Goal: Task Accomplishment & Management: Use online tool/utility

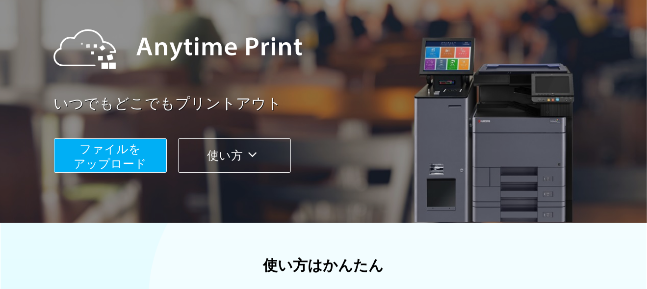
scroll to position [98, 0]
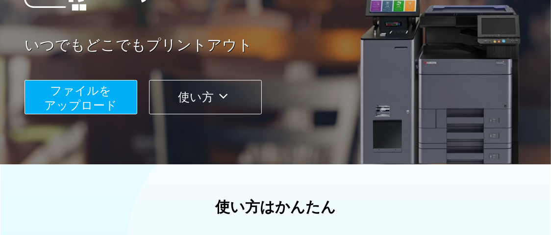
scroll to position [196, 0]
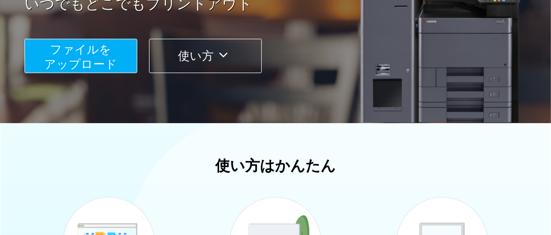
click at [84, 63] on span "ファイルを ​​アップロード" at bounding box center [81, 57] width 73 height 28
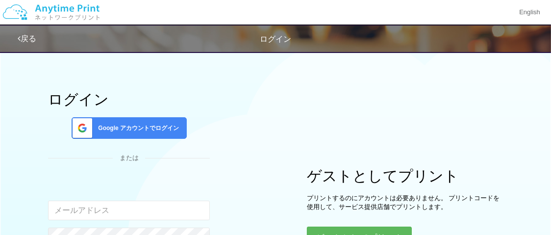
scroll to position [58, 0]
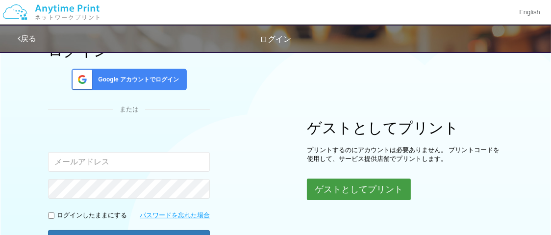
click at [379, 191] on button "ゲストとしてプリント" at bounding box center [359, 190] width 104 height 22
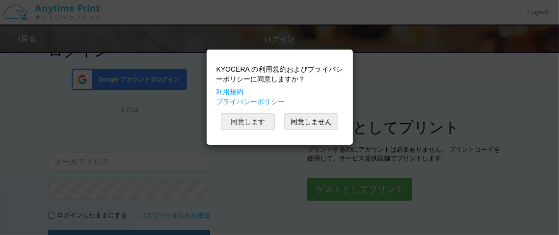
click at [260, 121] on button "同意します" at bounding box center [248, 121] width 54 height 17
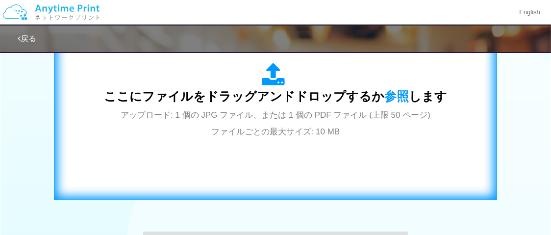
scroll to position [353, 0]
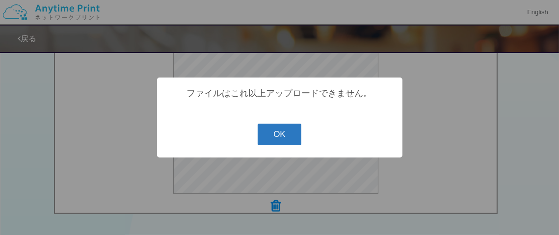
click at [281, 136] on button "OK" at bounding box center [280, 135] width 44 height 22
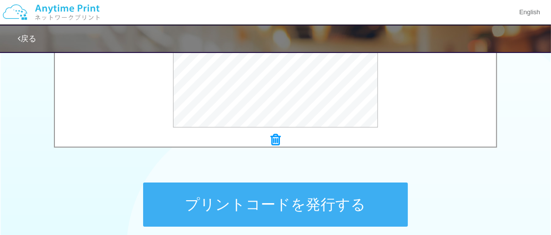
scroll to position [451, 0]
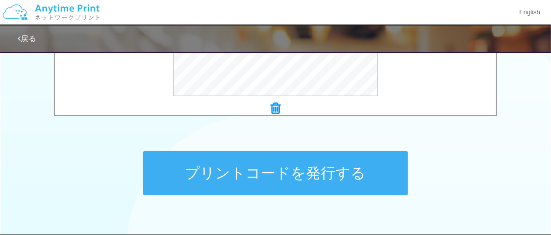
click at [278, 109] on icon at bounding box center [276, 108] width 10 height 13
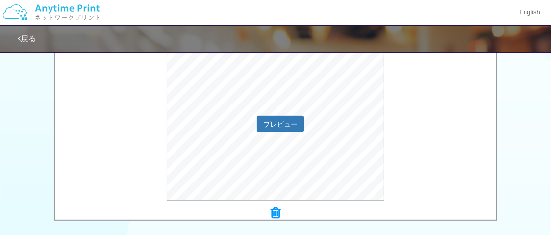
scroll to position [364, 0]
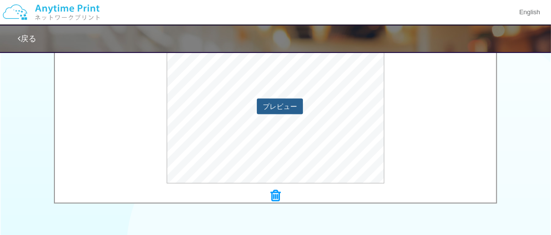
click at [278, 104] on button "プレビュー" at bounding box center [280, 107] width 46 height 16
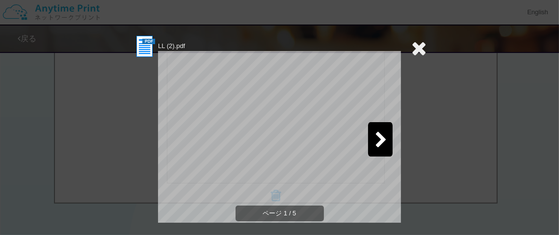
click at [375, 138] on icon at bounding box center [381, 140] width 12 height 17
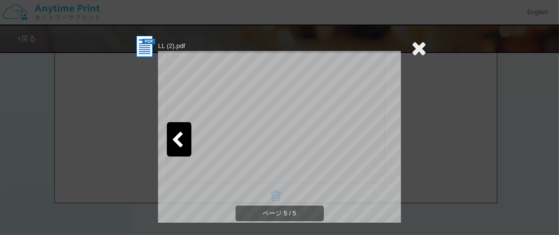
click at [413, 47] on icon at bounding box center [419, 48] width 15 height 20
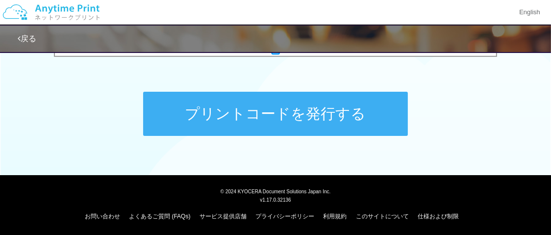
scroll to position [511, 0]
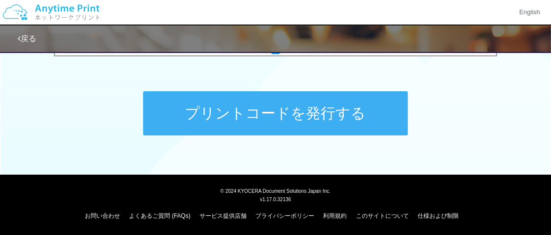
click at [242, 115] on button "プリントコードを発行する" at bounding box center [275, 113] width 265 height 44
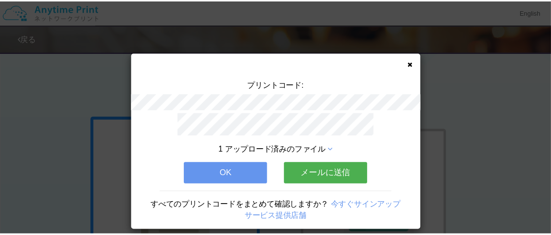
scroll to position [18, 0]
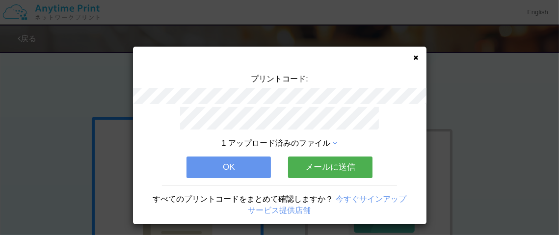
click at [414, 56] on icon at bounding box center [416, 57] width 5 height 6
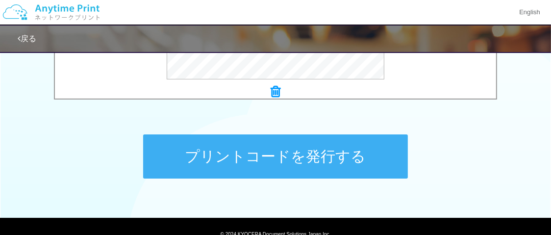
scroll to position [490, 0]
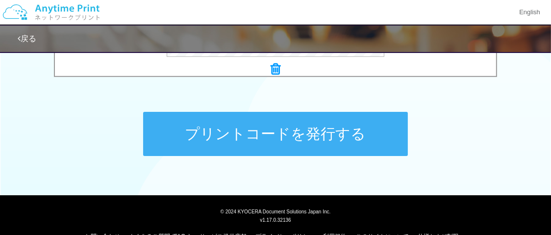
click at [268, 124] on button "プリントコードを発行する" at bounding box center [275, 134] width 265 height 44
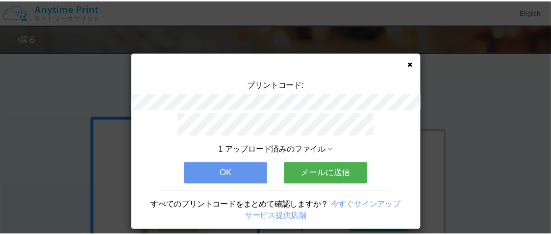
scroll to position [18, 0]
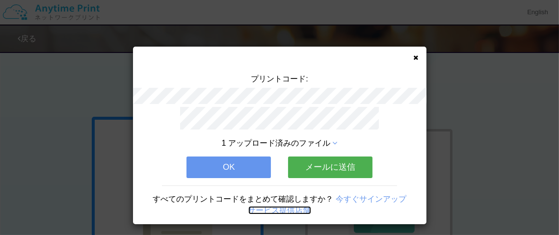
click at [296, 206] on link "サービス提供店舗" at bounding box center [279, 210] width 63 height 8
click at [414, 56] on icon at bounding box center [416, 57] width 5 height 6
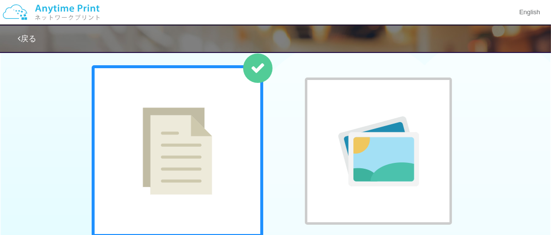
scroll to position [0, 0]
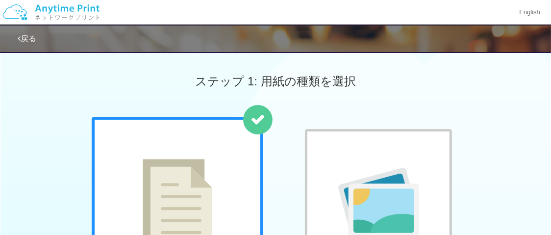
click at [46, 6] on img at bounding box center [51, 12] width 104 height 34
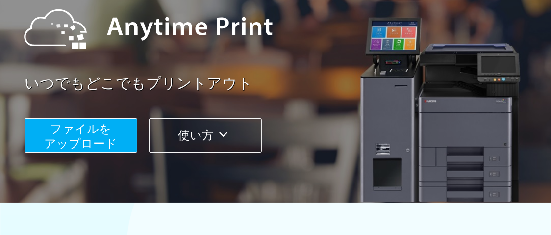
scroll to position [196, 0]
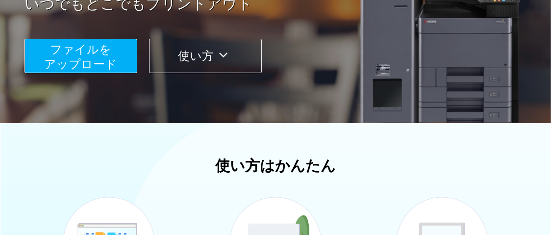
click at [226, 58] on icon at bounding box center [223, 55] width 19 height 15
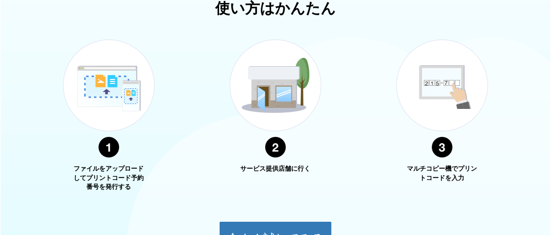
scroll to position [402, 0]
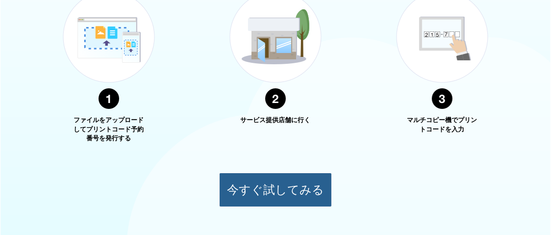
click at [266, 188] on button "今すぐ試してみる" at bounding box center [275, 190] width 113 height 34
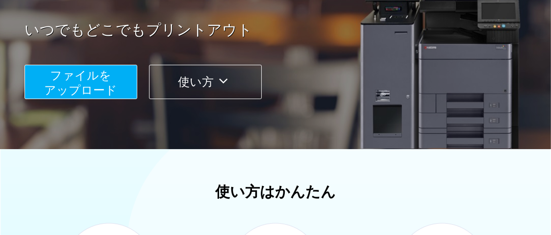
scroll to position [402, 0]
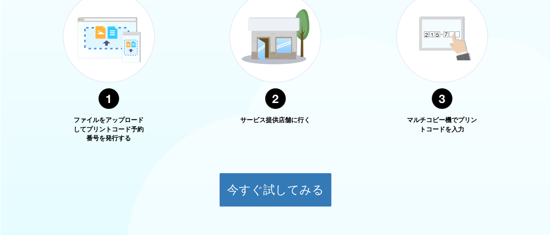
click at [446, 98] on img at bounding box center [442, 50] width 123 height 155
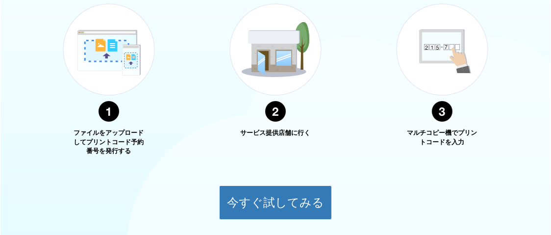
scroll to position [372, 0]
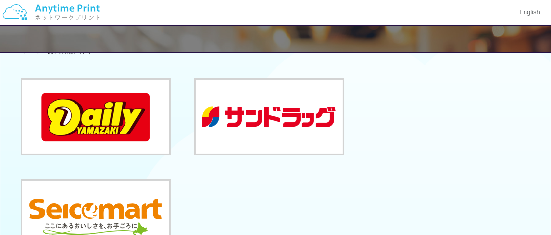
scroll to position [98, 0]
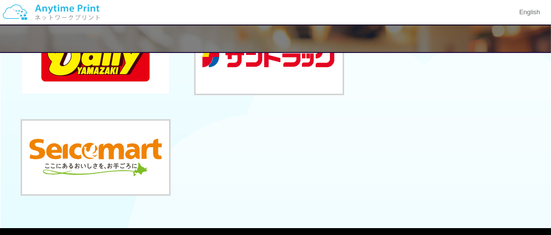
click at [111, 74] on button at bounding box center [95, 57] width 147 height 74
